Goal: Transaction & Acquisition: Purchase product/service

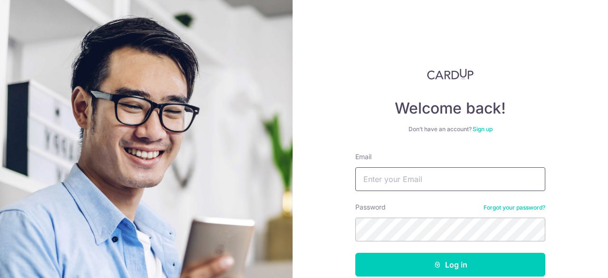
type input "[EMAIL_ADDRESS][DOMAIN_NAME]"
click at [355, 253] on button "Log in" at bounding box center [450, 265] width 190 height 24
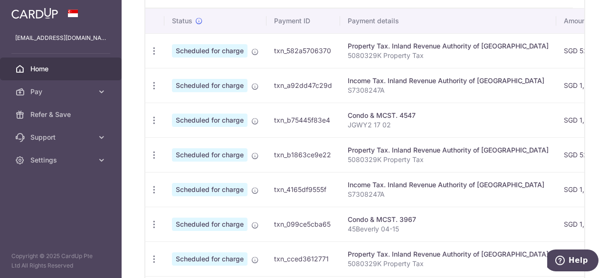
scroll to position [142, 0]
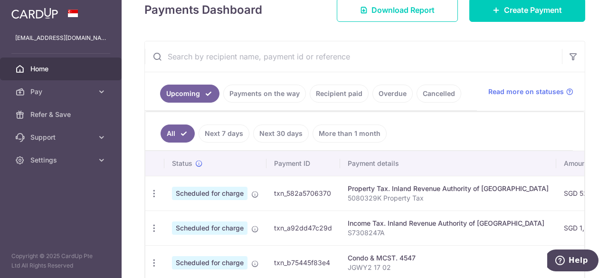
click at [261, 87] on link "Payments on the way" at bounding box center [264, 94] width 83 height 18
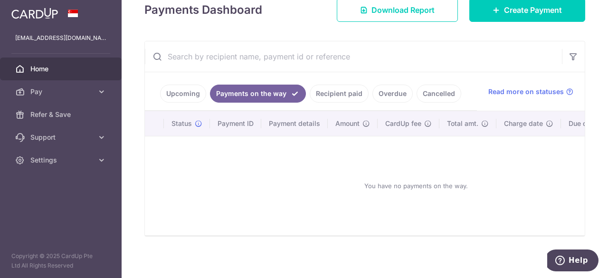
click at [183, 92] on link "Upcoming" at bounding box center [183, 94] width 46 height 18
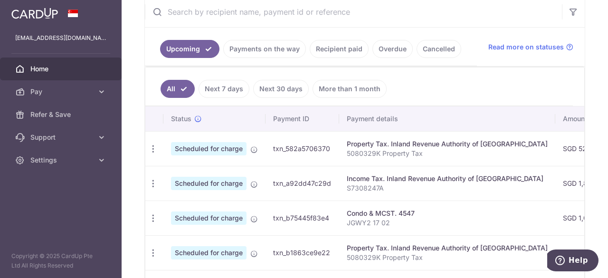
scroll to position [124, 0]
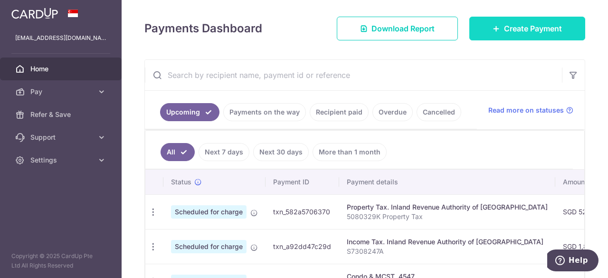
click at [536, 28] on span "Create Payment" at bounding box center [533, 28] width 58 height 11
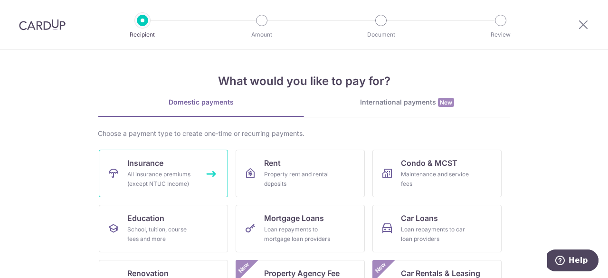
click at [191, 183] on div "All insurance premiums (except NTUC Income)" at bounding box center [161, 178] width 68 height 19
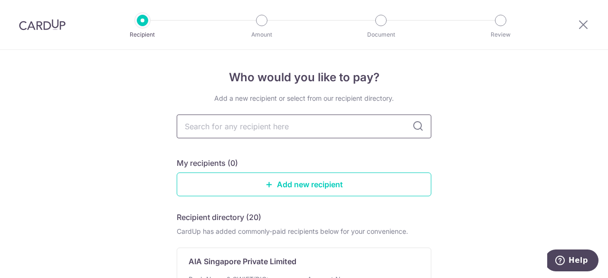
click at [228, 124] on input "text" at bounding box center [304, 126] width 254 height 24
type input "aia"
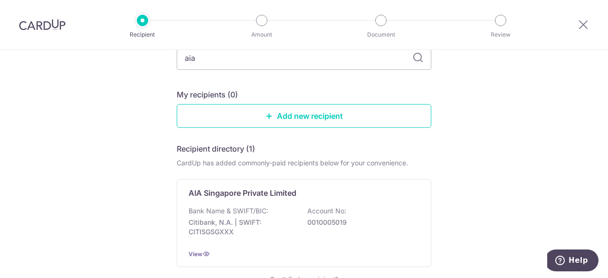
scroll to position [95, 0]
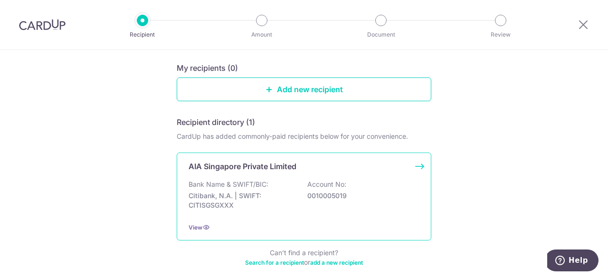
click at [268, 172] on div "AIA Singapore Private Limited Bank Name & SWIFT/BIC: Citibank, N.A. | SWIFT: CI…" at bounding box center [304, 196] width 254 height 88
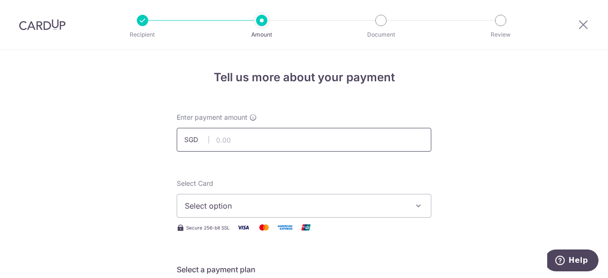
click at [245, 144] on input "text" at bounding box center [304, 140] width 254 height 24
type input "1,237.00"
click at [334, 82] on h4 "Tell us more about your payment" at bounding box center [304, 77] width 254 height 17
click at [585, 22] on icon at bounding box center [582, 25] width 11 height 12
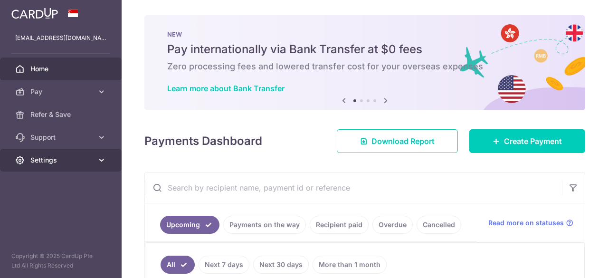
click at [99, 159] on icon at bounding box center [101, 159] width 9 height 9
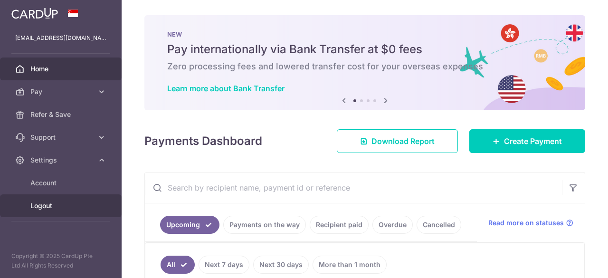
click at [63, 205] on span "Logout" at bounding box center [61, 205] width 63 height 9
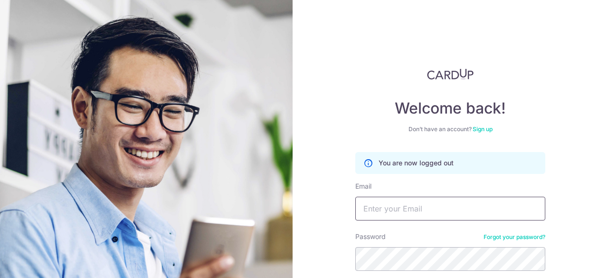
click at [414, 213] on input "Email" at bounding box center [450, 209] width 190 height 24
type input "[PERSON_NAME][EMAIL_ADDRESS][DOMAIN_NAME]"
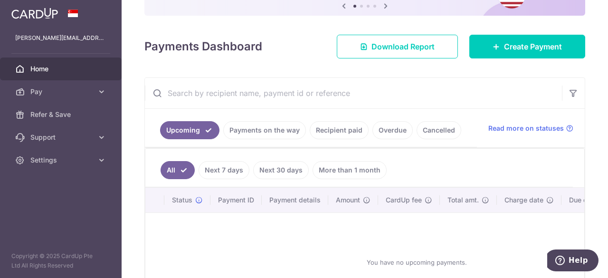
scroll to position [95, 0]
